Goal: Task Accomplishment & Management: Complete application form

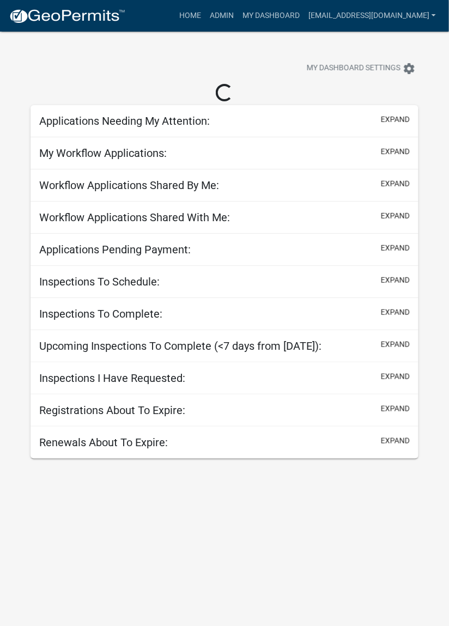
select select "2: 50"
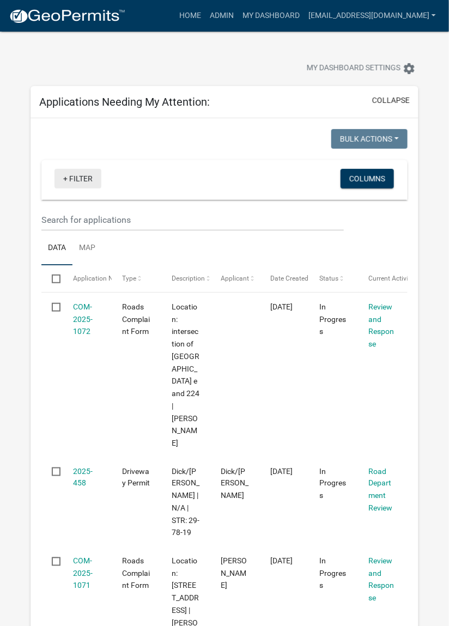
click at [64, 177] on link "+ Filter" at bounding box center [78, 179] width 47 height 20
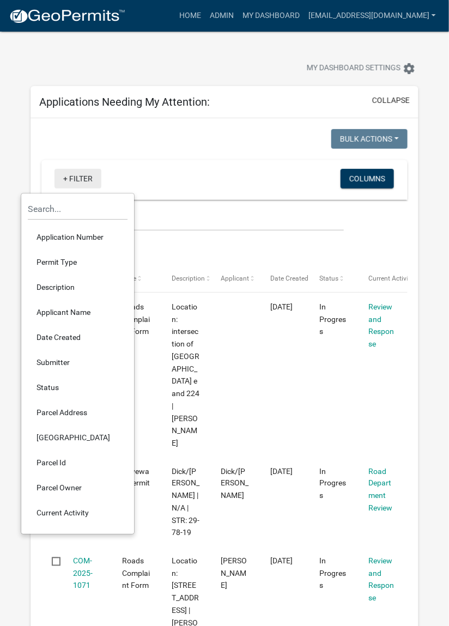
click at [79, 176] on link "+ Filter" at bounding box center [78, 179] width 47 height 20
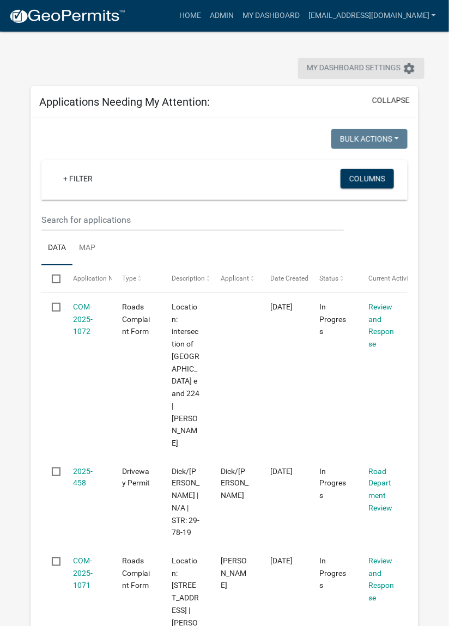
click at [344, 63] on span "My Dashboard Settings" at bounding box center [354, 68] width 94 height 13
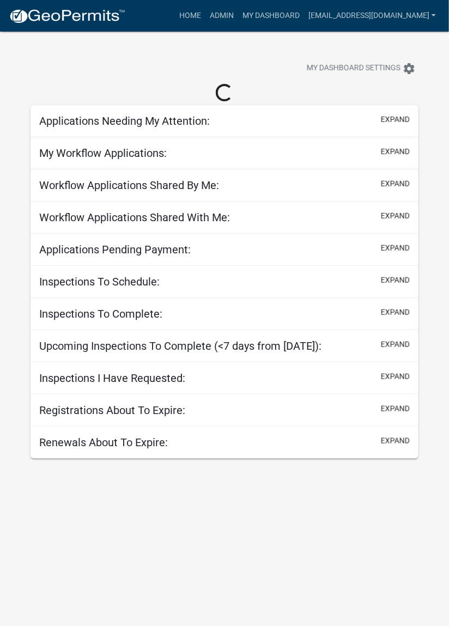
select select "2: 50"
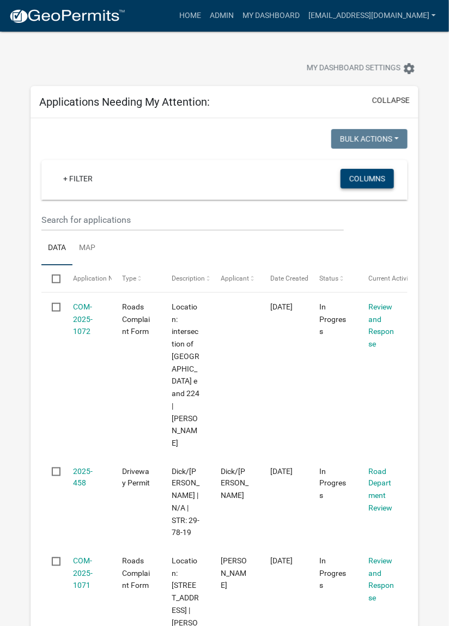
click at [369, 179] on button "Columns" at bounding box center [367, 179] width 53 height 20
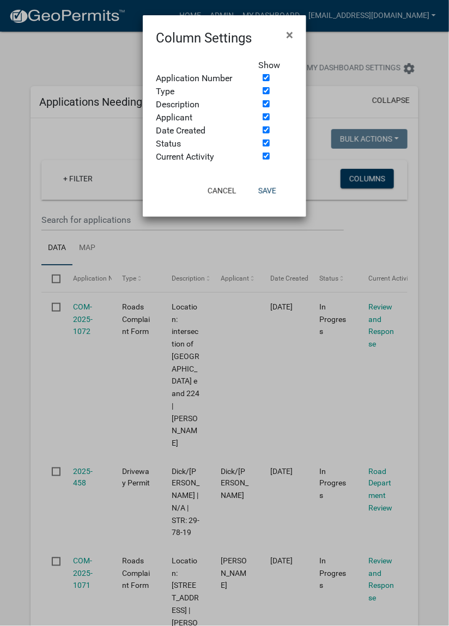
click at [39, 58] on ngb-modal-window "Column Settings × Show Application Number Type Description Applicant Date Creat…" at bounding box center [224, 313] width 449 height 626
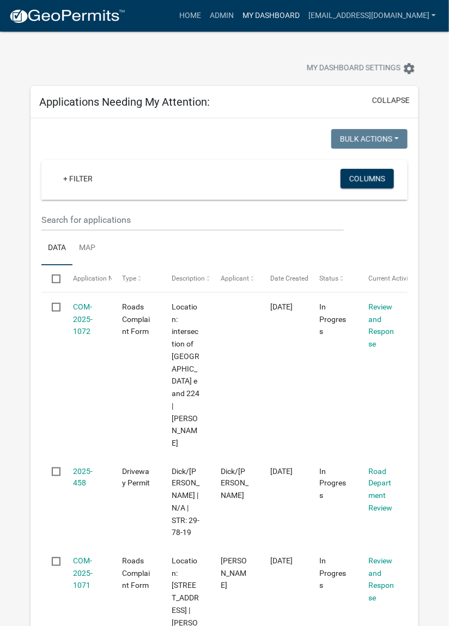
click at [288, 18] on link "My Dashboard" at bounding box center [271, 15] width 66 height 21
click at [292, 16] on link "My Dashboard" at bounding box center [271, 15] width 66 height 21
click at [206, 16] on link "Home" at bounding box center [190, 15] width 31 height 21
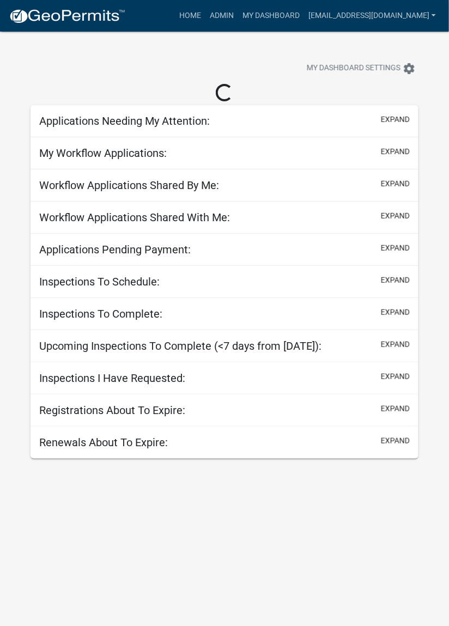
select select "2: 50"
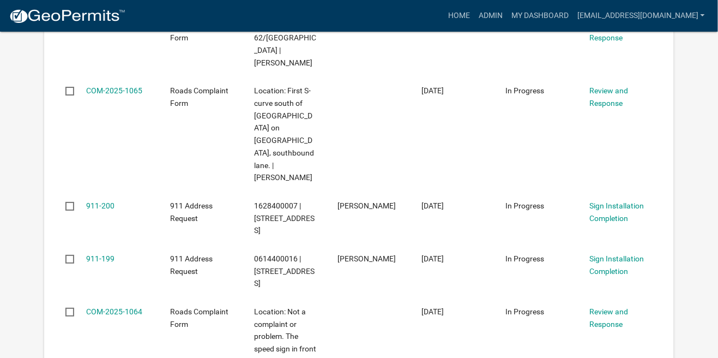
scroll to position [1002, 0]
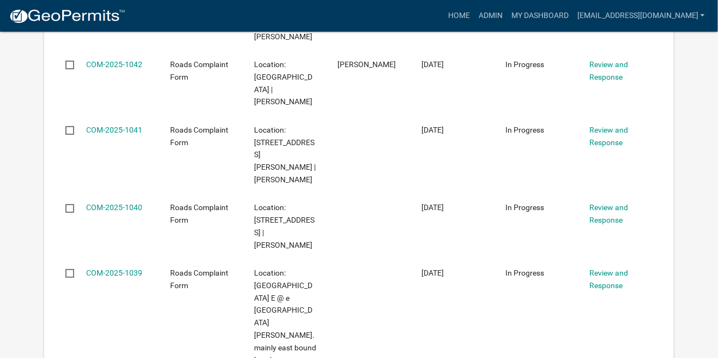
scroll to position [3265, 0]
checkbox input "true"
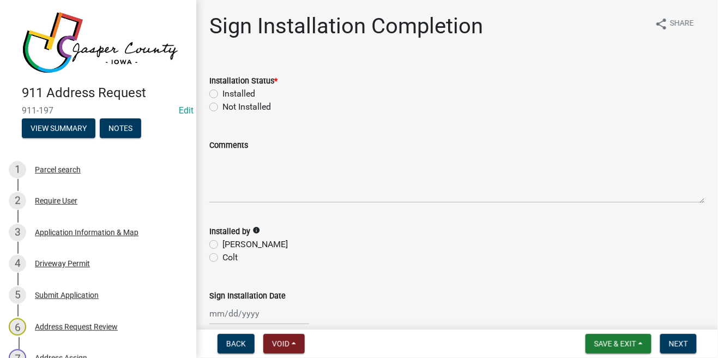
click at [222, 91] on label "Installed" at bounding box center [238, 93] width 33 height 13
click at [222, 91] on input "Installed" at bounding box center [225, 90] width 7 height 7
radio input "true"
click at [222, 242] on label "Steve" at bounding box center [254, 244] width 65 height 13
click at [222, 242] on input "Steve" at bounding box center [225, 241] width 7 height 7
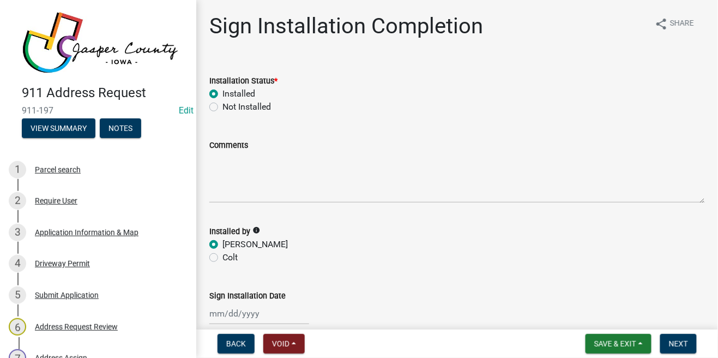
radio input "true"
click at [223, 312] on div at bounding box center [259, 313] width 100 height 22
select select "9"
select select "2025"
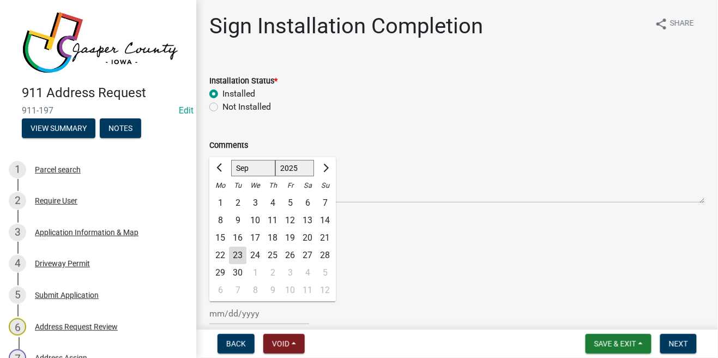
click at [240, 254] on div "23" at bounding box center [237, 254] width 17 height 17
type input "09/23/2025"
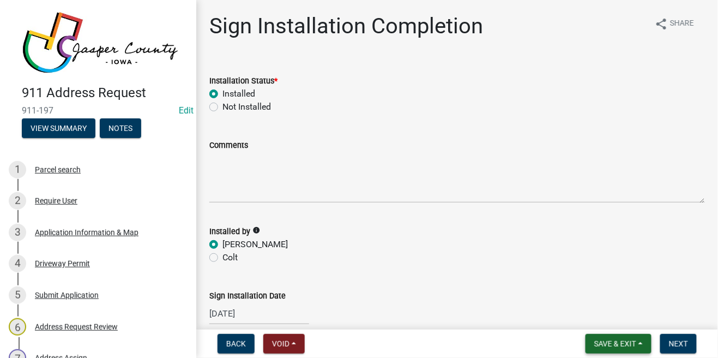
click at [449, 348] on button "Save & Exit" at bounding box center [619, 344] width 66 height 20
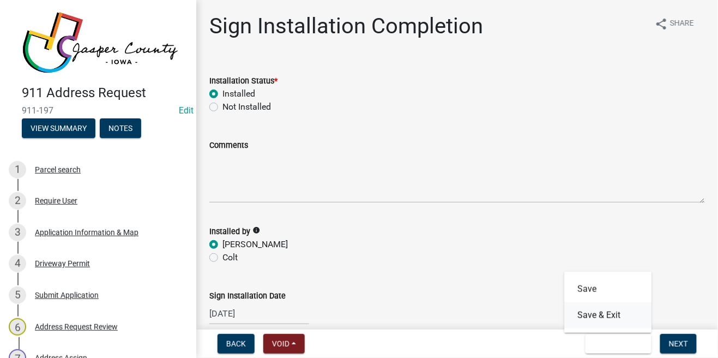
click at [449, 318] on button "Save & Exit" at bounding box center [607, 315] width 87 height 26
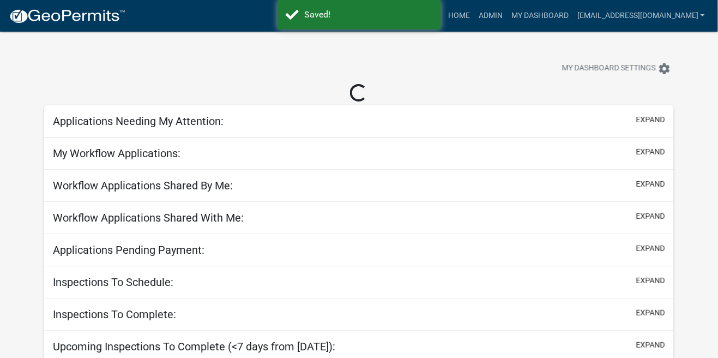
select select "2: 50"
